Goal: Task Accomplishment & Management: Complete application form

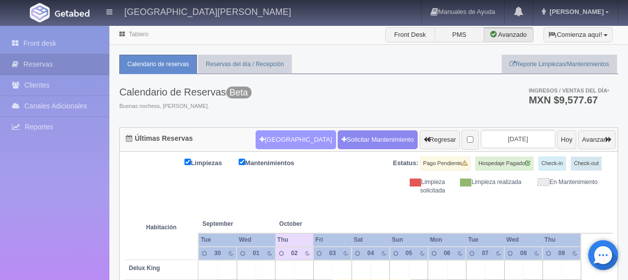
click at [274, 136] on button "[GEOGRAPHIC_DATA]" at bounding box center [296, 139] width 80 height 19
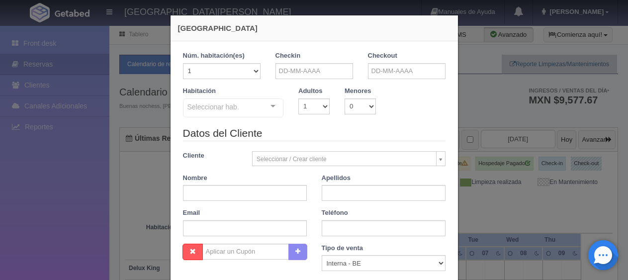
checkbox input "false"
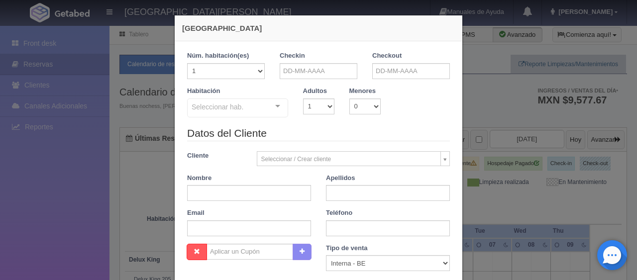
click at [325, 58] on div "Checkin" at bounding box center [319, 65] width 78 height 28
click at [220, 189] on input "text" at bounding box center [249, 193] width 124 height 16
paste input "Nallely Godinez"
type input "Nallely"
paste input "[PERSON_NAME]"
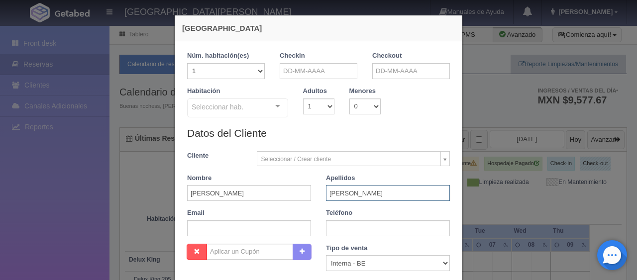
type input "[PERSON_NAME]"
click at [334, 232] on input "text" at bounding box center [388, 228] width 124 height 16
paste input "[PHONE_NUMBER]"
type input "[PHONE_NUMBER]"
click at [287, 65] on input "text" at bounding box center [319, 71] width 78 height 16
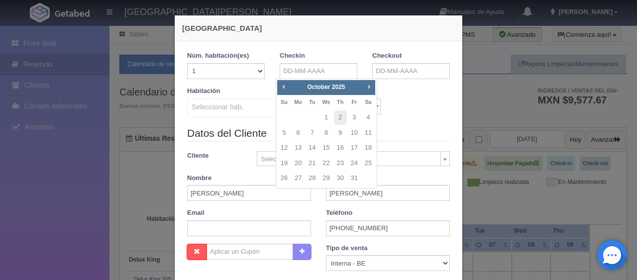
click at [361, 149] on td "18" at bounding box center [368, 147] width 14 height 15
type input "[DATE]"
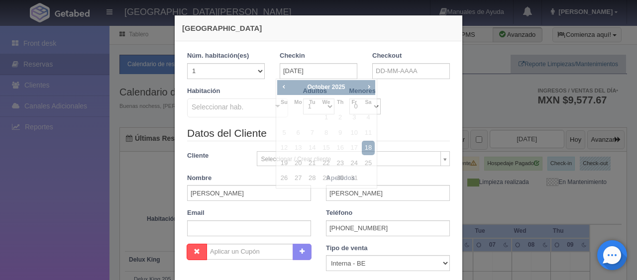
checkbox input "false"
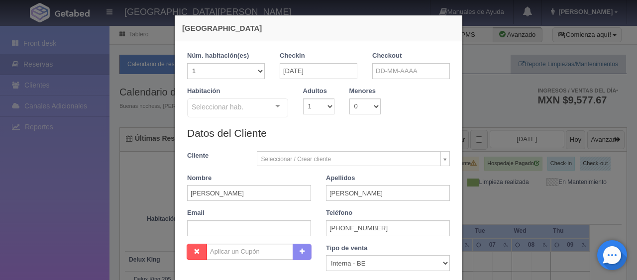
click at [418, 60] on div "Checkout" at bounding box center [411, 65] width 78 height 28
click at [424, 75] on input "text" at bounding box center [411, 71] width 78 height 16
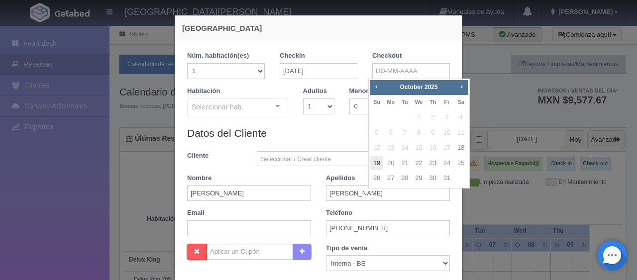
click at [377, 162] on link "19" at bounding box center [376, 163] width 13 height 14
type input "[DATE]"
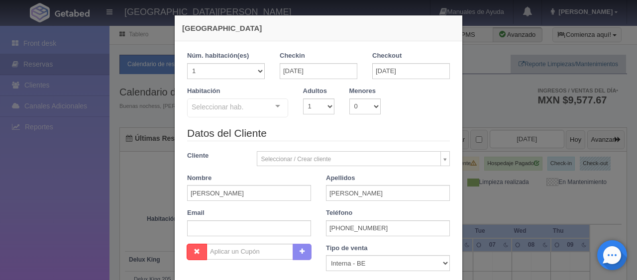
checkbox input "false"
click at [314, 119] on div "Habitación Seleccionar hab. SUITE SUITE - Sin asignar SUITE 301 Habitación Pers…" at bounding box center [319, 106] width 278 height 39
click at [312, 110] on select "1 2 3 4 5 6 7 8 9 10" at bounding box center [318, 106] width 31 height 16
select select "2"
click at [303, 98] on select "1 2 3 4 5 6 7 8 9 10" at bounding box center [318, 106] width 31 height 16
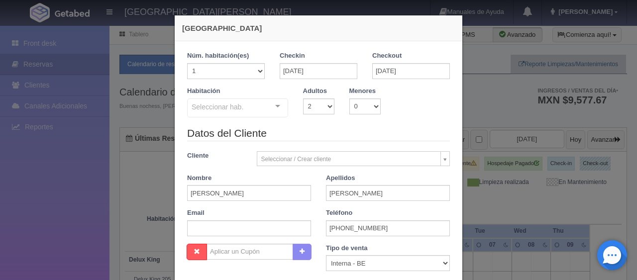
checkbox input "false"
click at [250, 106] on div "Seleccionar hab." at bounding box center [237, 107] width 101 height 19
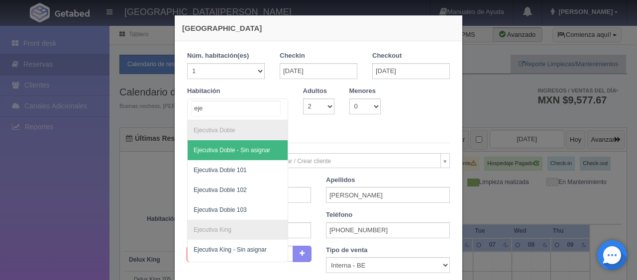
type input "ejec"
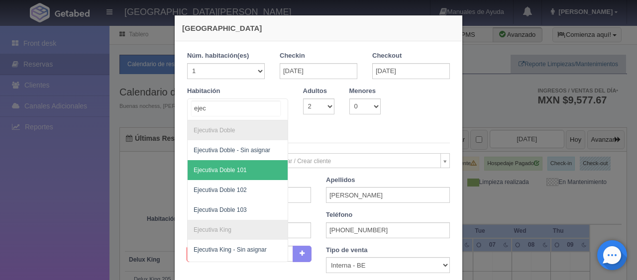
scroll to position [57, 0]
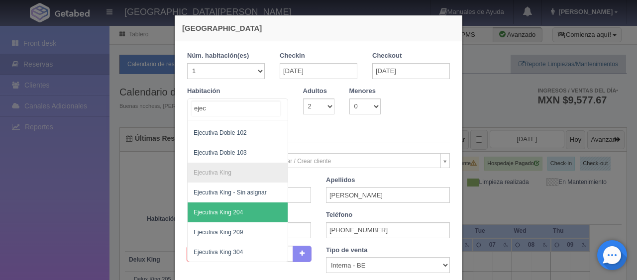
click at [237, 212] on span "Ejecutiva King 204" at bounding box center [218, 212] width 49 height 7
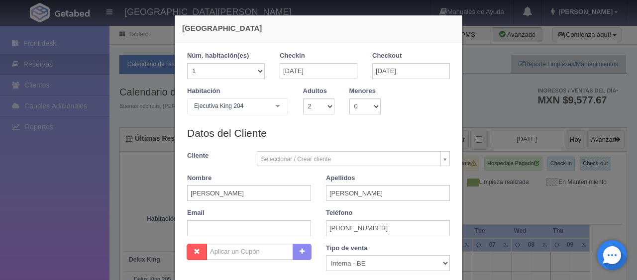
checkbox input "false"
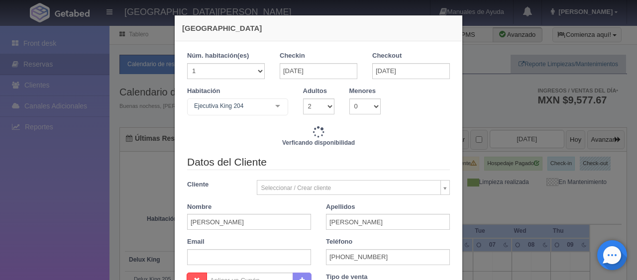
type input "1549.00"
checkbox input "false"
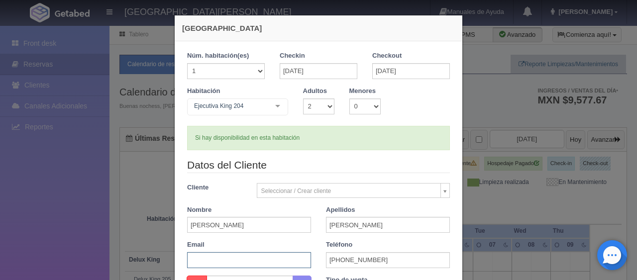
drag, startPoint x: 235, startPoint y: 258, endPoint x: 237, endPoint y: 267, distance: 8.6
click at [237, 267] on input "text" at bounding box center [249, 260] width 124 height 16
paste input "[EMAIL_ADDRESS][DOMAIN_NAME]"
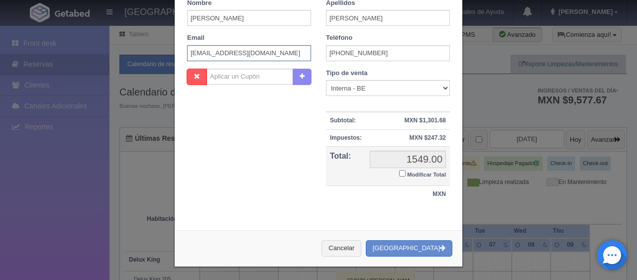
type input "[EMAIL_ADDRESS][DOMAIN_NAME]"
click at [411, 176] on small "Modificar Total" at bounding box center [426, 175] width 39 height 6
click at [405, 176] on input "Modificar Total" at bounding box center [402, 173] width 6 height 6
checkbox input "true"
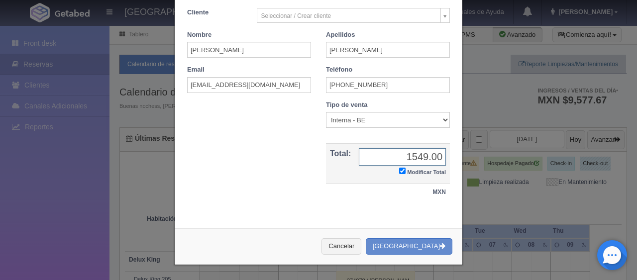
scroll to position [173, 0]
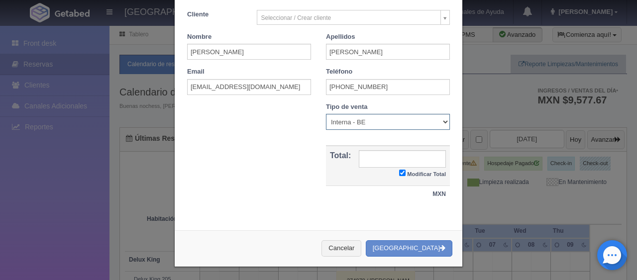
click at [381, 115] on select "Correo Electronico Interna - BE Llamada OTA Externa Otro WALK IN" at bounding box center [388, 122] width 124 height 16
select select "extota"
click at [326, 114] on select "Correo Electronico Interna - BE Llamada OTA Externa Otro WALK IN" at bounding box center [388, 122] width 124 height 16
click at [375, 162] on input "text" at bounding box center [402, 158] width 87 height 17
type input "1620"
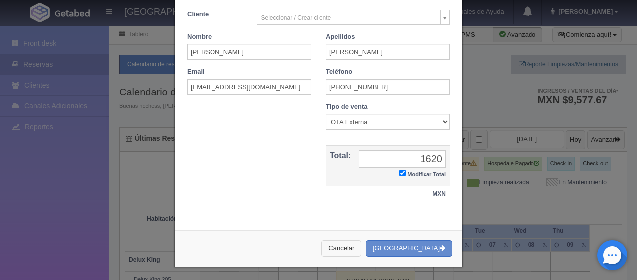
click at [321, 240] on button "Cancelar" at bounding box center [341, 248] width 40 height 16
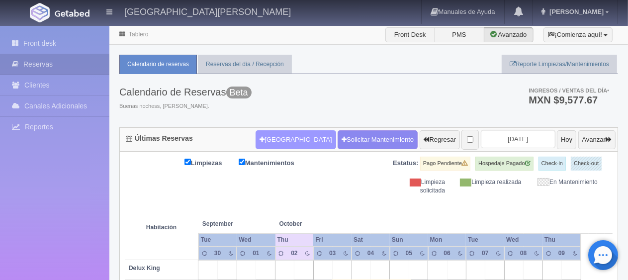
click at [288, 131] on button "Nueva Reserva" at bounding box center [296, 139] width 80 height 19
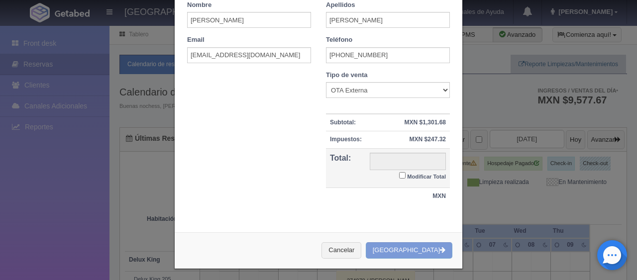
scroll to position [141, 0]
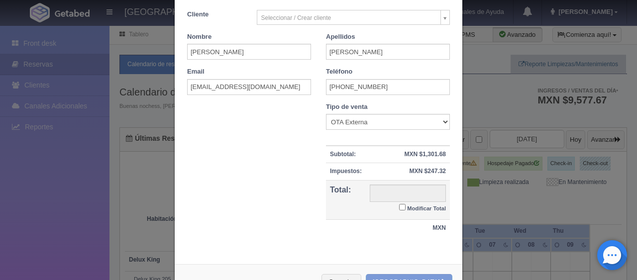
click at [407, 205] on small "Modificar Total" at bounding box center [426, 208] width 39 height 6
click at [405, 205] on input "Modificar Total" at bounding box center [402, 207] width 6 height 6
checkbox input "true"
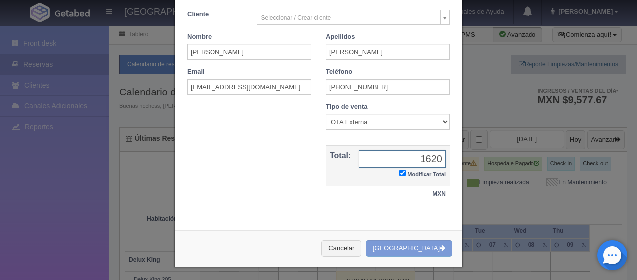
type input "1620"
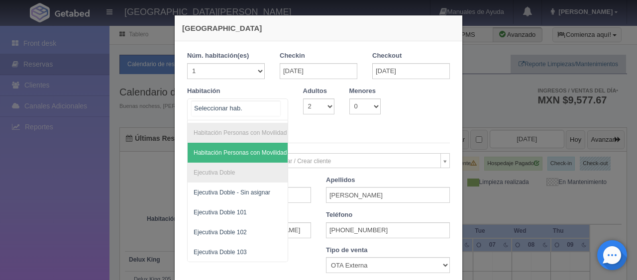
click at [243, 158] on span "Habitación Personas con Movilidad Reducida - Sin asignar" at bounding box center [271, 153] width 167 height 20
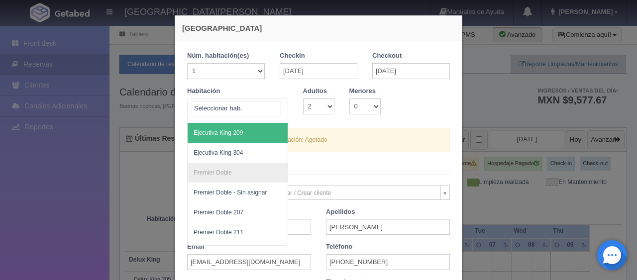
scroll to position [206, 0]
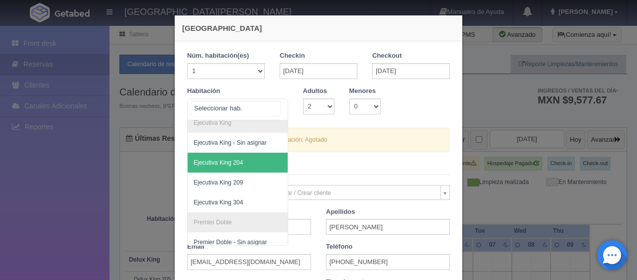
click at [245, 167] on span "Ejecutiva King 204" at bounding box center [277, 163] width 179 height 20
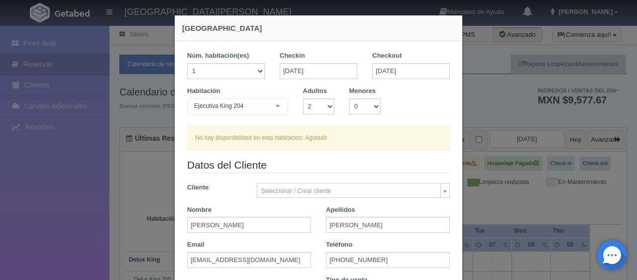
checkbox input "false"
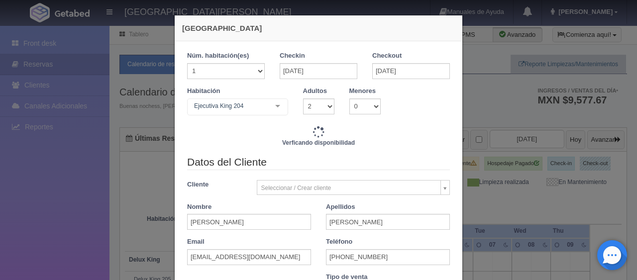
type input "1549.00"
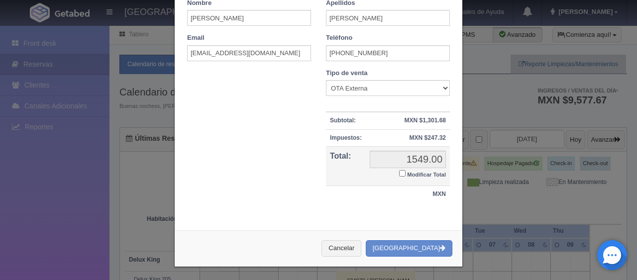
click at [419, 174] on small "Modificar Total" at bounding box center [426, 175] width 39 height 6
click at [405, 174] on input "Modificar Total" at bounding box center [402, 173] width 6 height 6
checkbox input "true"
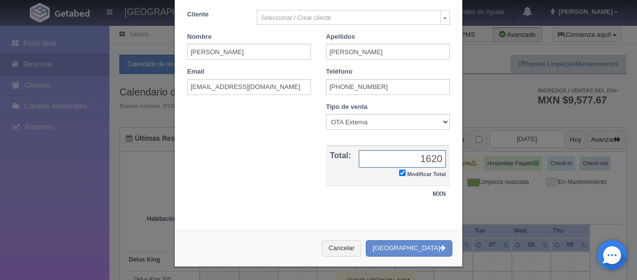
type input "1620"
click at [420, 242] on button "Crear Reserva" at bounding box center [409, 248] width 87 height 16
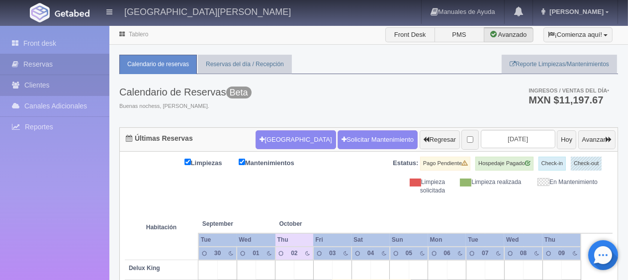
click at [54, 77] on link "Clientes" at bounding box center [54, 85] width 109 height 20
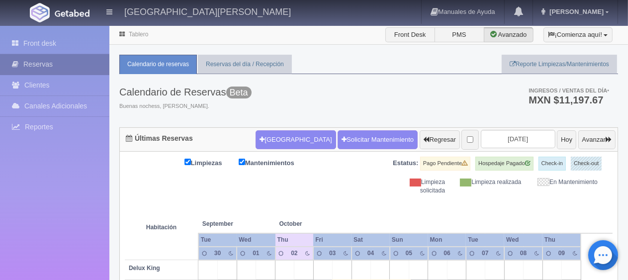
click at [56, 71] on link "Reservas" at bounding box center [54, 64] width 109 height 20
click at [57, 69] on link "Reservas" at bounding box center [54, 64] width 109 height 20
click at [55, 61] on link "Reservas" at bounding box center [54, 64] width 109 height 20
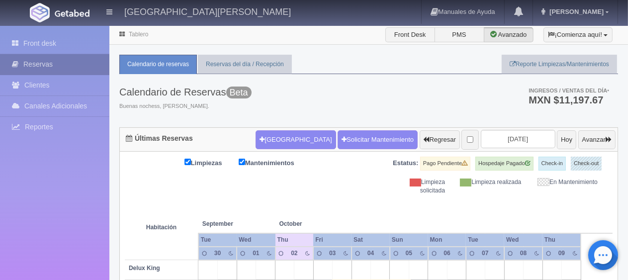
click at [80, 68] on link "Reservas" at bounding box center [54, 64] width 109 height 20
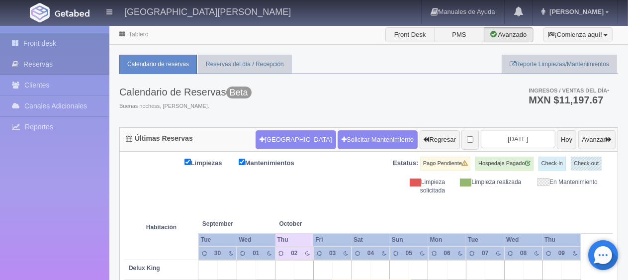
click at [54, 42] on link "Front desk" at bounding box center [54, 43] width 109 height 20
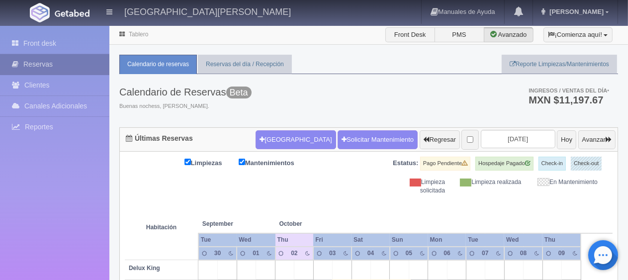
click at [52, 65] on link "Reservas" at bounding box center [54, 64] width 109 height 20
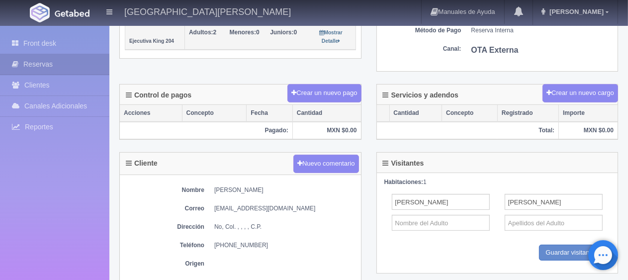
scroll to position [298, 0]
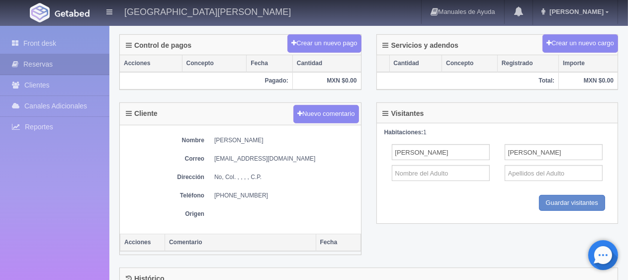
copy dd "[PERSON_NAME]"
drag, startPoint x: 268, startPoint y: 134, endPoint x: 213, endPoint y: 135, distance: 54.7
click at [213, 136] on dl "Nombre [PERSON_NAME]" at bounding box center [240, 140] width 231 height 8
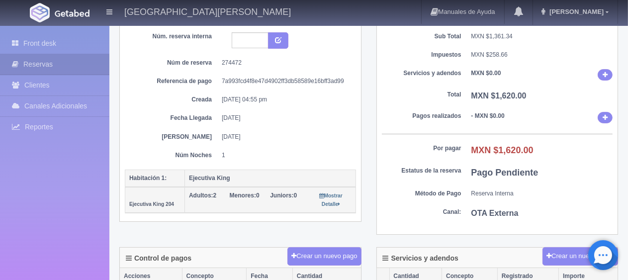
scroll to position [0, 0]
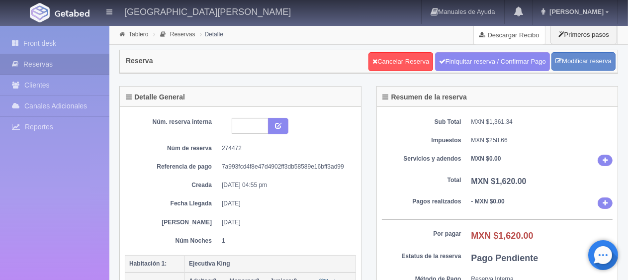
click at [517, 39] on link "Descargar Recibo" at bounding box center [509, 35] width 71 height 20
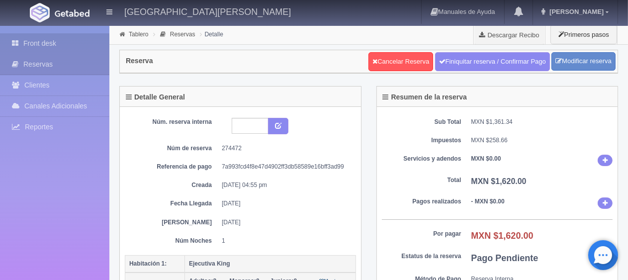
click at [54, 40] on link "Front desk" at bounding box center [54, 43] width 109 height 20
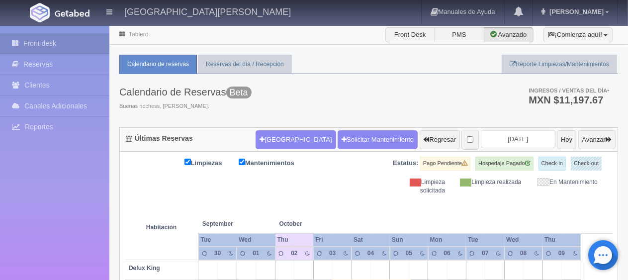
click at [373, 198] on th at bounding box center [380, 214] width 57 height 38
drag, startPoint x: 547, startPoint y: 189, endPoint x: 278, endPoint y: 187, distance: 269.6
click at [277, 185] on div "Limpiezas Mantenimientos Estatus: Pago Pendiente Hospedaje Pagado Check-in Chec…" at bounding box center [369, 176] width 488 height 38
click at [497, 219] on th at bounding box center [494, 214] width 57 height 38
click at [397, 207] on th at bounding box center [380, 214] width 57 height 38
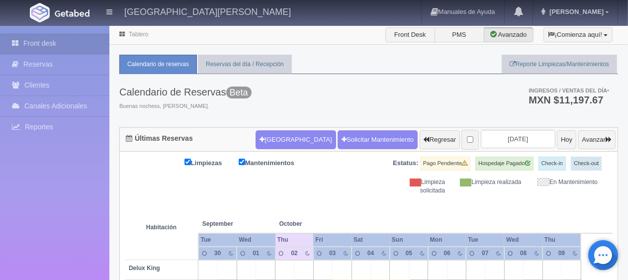
drag, startPoint x: 597, startPoint y: 195, endPoint x: 354, endPoint y: 164, distance: 244.7
click at [390, 190] on div "Limpieza solicitada" at bounding box center [415, 186] width 76 height 17
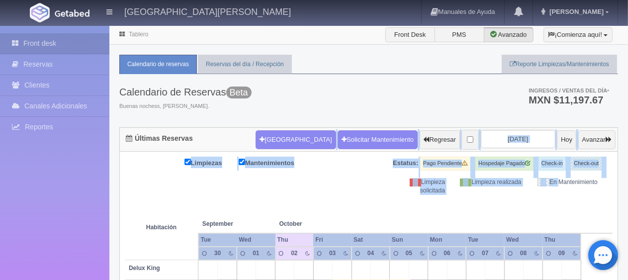
drag, startPoint x: 588, startPoint y: 186, endPoint x: 243, endPoint y: 149, distance: 347.2
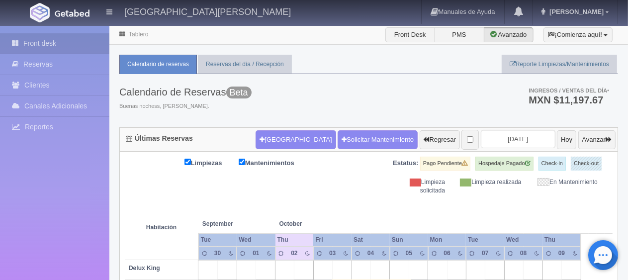
click at [444, 211] on th at bounding box center [437, 214] width 57 height 38
drag, startPoint x: 611, startPoint y: 188, endPoint x: 388, endPoint y: 164, distance: 224.6
click at [388, 164] on div "Limpiezas Mantenimientos Estatus: Pago Pendiente Hospedaje Pagado Check-in Chec…" at bounding box center [369, 176] width 488 height 38
click at [375, 172] on div "Estatus: Pago Pendiente Hospedaje Pagado Check-in Check-out" at bounding box center [491, 167] width 244 height 21
drag, startPoint x: 607, startPoint y: 188, endPoint x: 343, endPoint y: 155, distance: 266.2
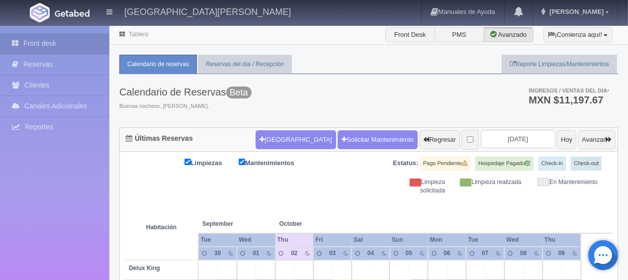
click at [361, 169] on div "Limpiezas Mantenimientos Estatus: Pago Pendiente Hospedaje Pagado Check-in Chec…" at bounding box center [369, 176] width 488 height 38
click at [362, 184] on div "Limpiezas Mantenimientos Estatus: Pago Pendiente Hospedaje Pagado Check-in Chec…" at bounding box center [369, 176] width 488 height 38
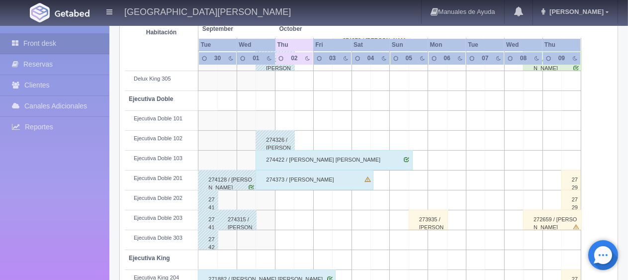
click at [304, 195] on td at bounding box center [303, 201] width 19 height 20
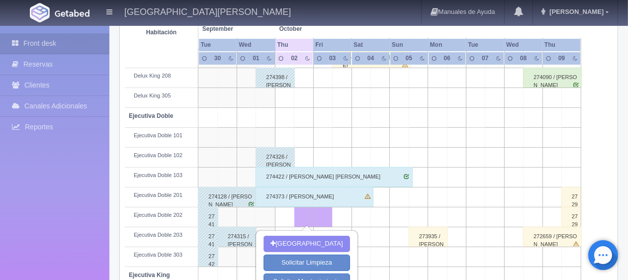
scroll to position [381, 0]
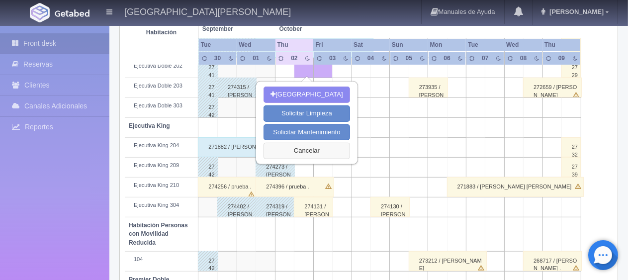
click at [319, 145] on button "Cancelar" at bounding box center [307, 151] width 86 height 16
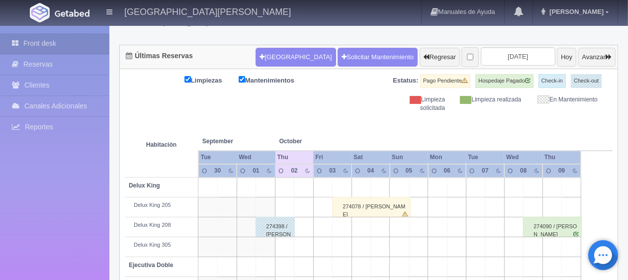
scroll to position [0, 0]
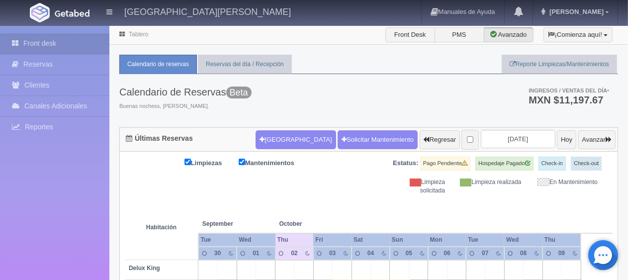
click at [378, 183] on div "Limpieza solicitada" at bounding box center [415, 186] width 76 height 17
drag, startPoint x: 601, startPoint y: 191, endPoint x: 313, endPoint y: 168, distance: 288.4
click at [313, 168] on div "Limpiezas Mantenimientos Estatus: Pago Pendiente Hospedaje Pagado Check-in Chec…" at bounding box center [369, 176] width 488 height 38
click at [595, 187] on div "En Mantenimiento" at bounding box center [567, 182] width 76 height 8
drag, startPoint x: 603, startPoint y: 192, endPoint x: 347, endPoint y: 178, distance: 256.6
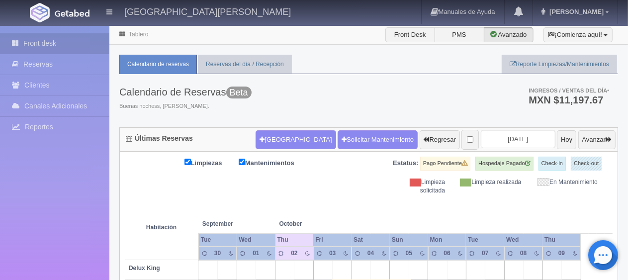
click at [347, 178] on div "Limpiezas Mantenimientos Estatus: Pago Pendiente Hospedaje Pagado Check-in Chec…" at bounding box center [369, 176] width 488 height 38
click at [379, 178] on div "Limpieza solicitada" at bounding box center [415, 186] width 76 height 17
drag, startPoint x: 607, startPoint y: 192, endPoint x: 359, endPoint y: 161, distance: 250.2
click at [359, 161] on div "Limpiezas Mantenimientos Estatus: Pago Pendiente Hospedaje Pagado Check-in Chec…" at bounding box center [369, 176] width 488 height 38
click at [373, 189] on div "Limpieza solicitada Limpieza realizada En Mantenimiento" at bounding box center [491, 186] width 244 height 17
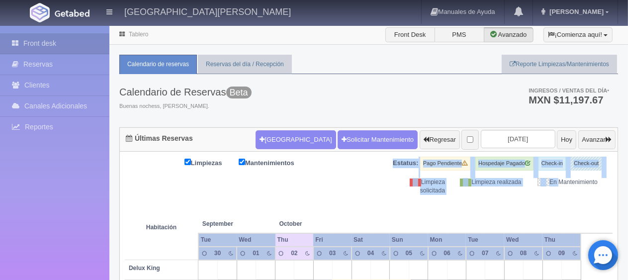
drag, startPoint x: 608, startPoint y: 184, endPoint x: 372, endPoint y: 168, distance: 237.4
click at [372, 168] on div "Limpiezas Mantenimientos Estatus: Pago Pendiente Hospedaje Pagado Check-in Chec…" at bounding box center [369, 176] width 488 height 38
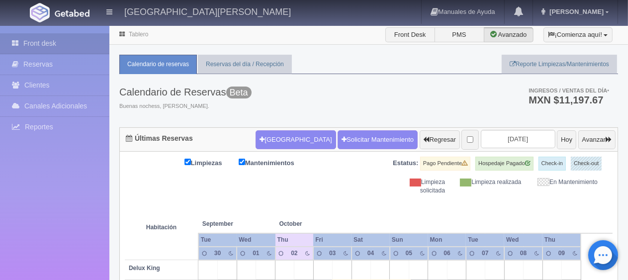
drag, startPoint x: 414, startPoint y: 201, endPoint x: 425, endPoint y: 196, distance: 12.3
click at [415, 201] on th at bounding box center [437, 214] width 57 height 38
click at [474, 195] on th at bounding box center [494, 214] width 57 height 38
drag, startPoint x: 607, startPoint y: 190, endPoint x: 385, endPoint y: 162, distance: 224.2
click at [385, 162] on div "Limpiezas Mantenimientos Estatus: Pago Pendiente Hospedaje Pagado Check-in Chec…" at bounding box center [369, 176] width 488 height 38
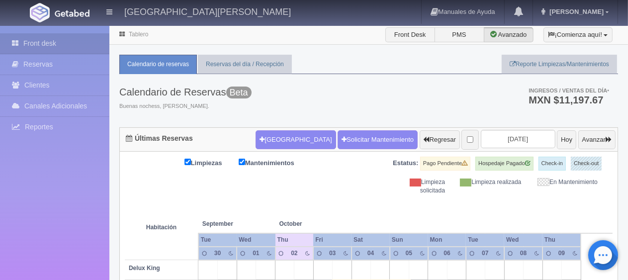
drag, startPoint x: 397, startPoint y: 187, endPoint x: 390, endPoint y: 182, distance: 8.3
click at [396, 187] on div "Limpieza solicitada" at bounding box center [415, 186] width 76 height 17
click at [374, 202] on th at bounding box center [380, 214] width 57 height 38
